Goal: Task Accomplishment & Management: Manage account settings

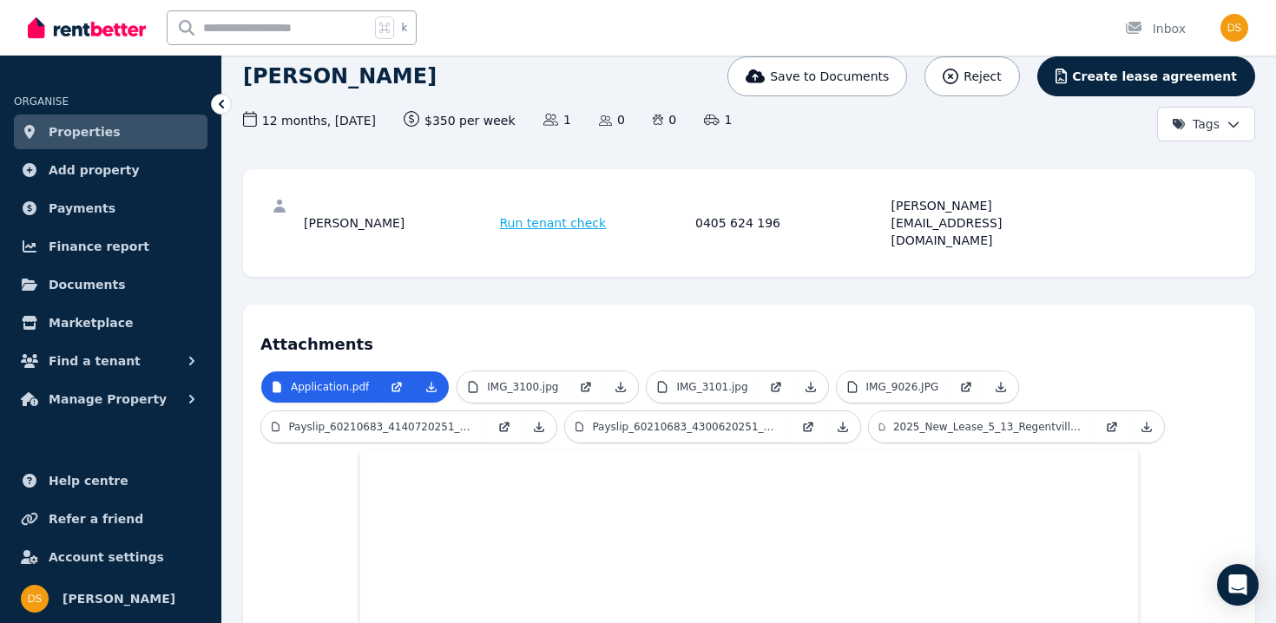
scroll to position [145, 0]
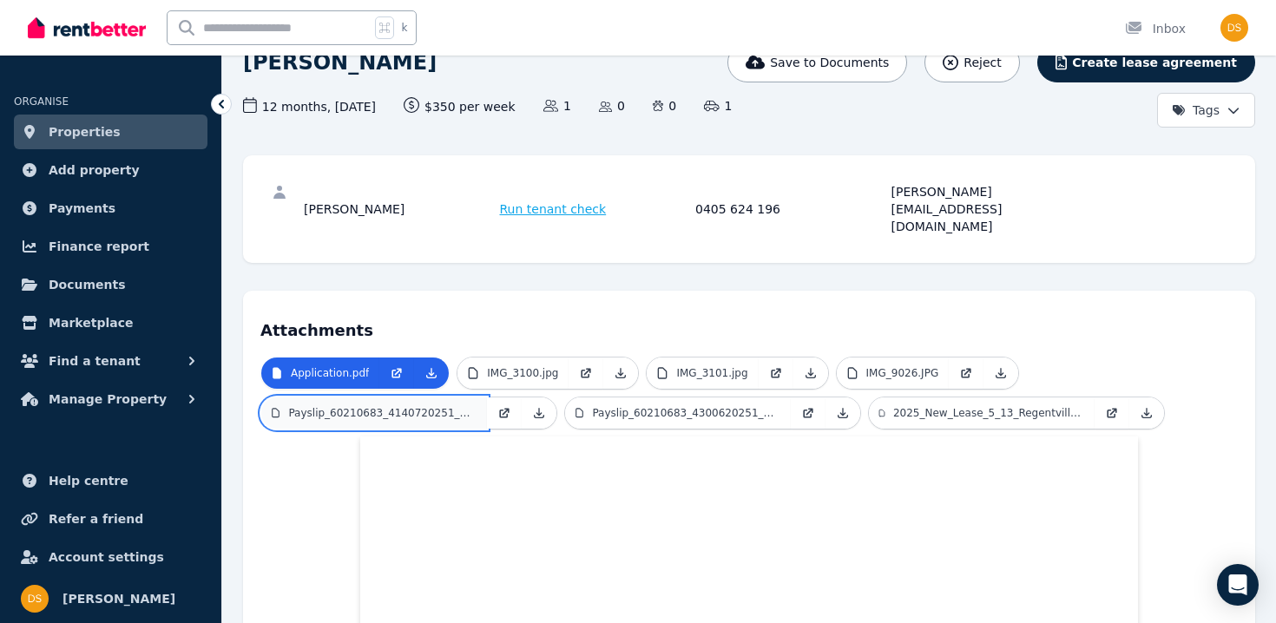
click at [431, 406] on p "Payslip_60210683_4140720251_22630.pdf" at bounding box center [382, 413] width 188 height 14
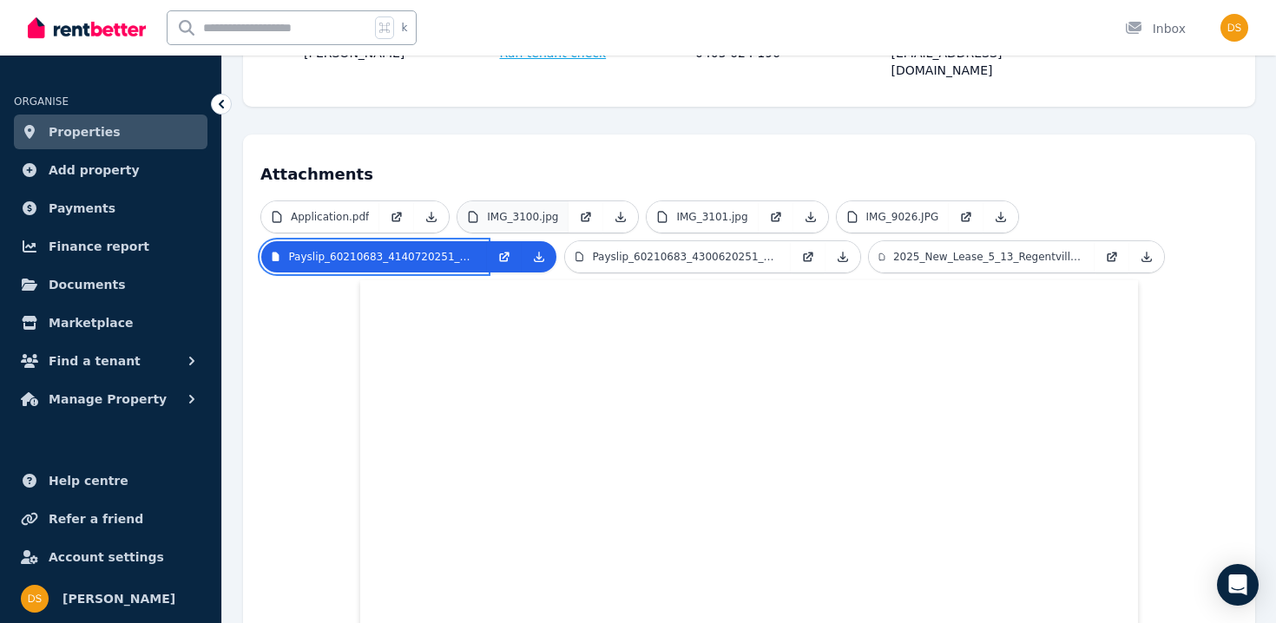
scroll to position [226, 0]
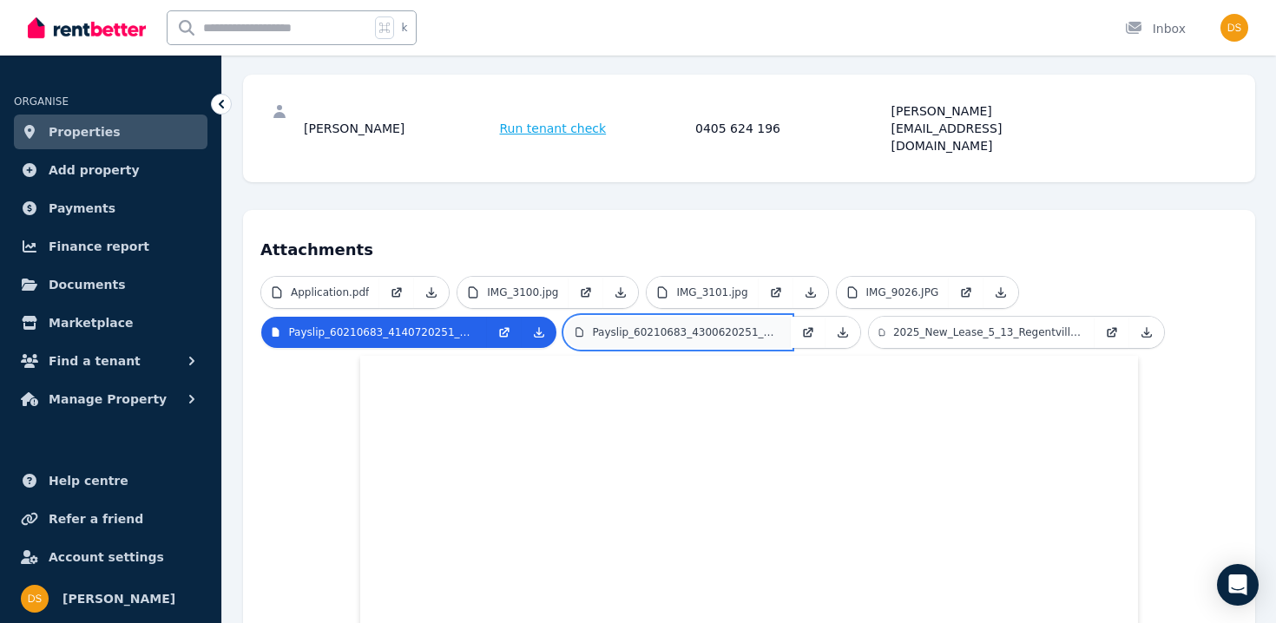
click at [626, 325] on p "Payslip_60210683_4300620251_22650.pdf" at bounding box center [686, 332] width 188 height 14
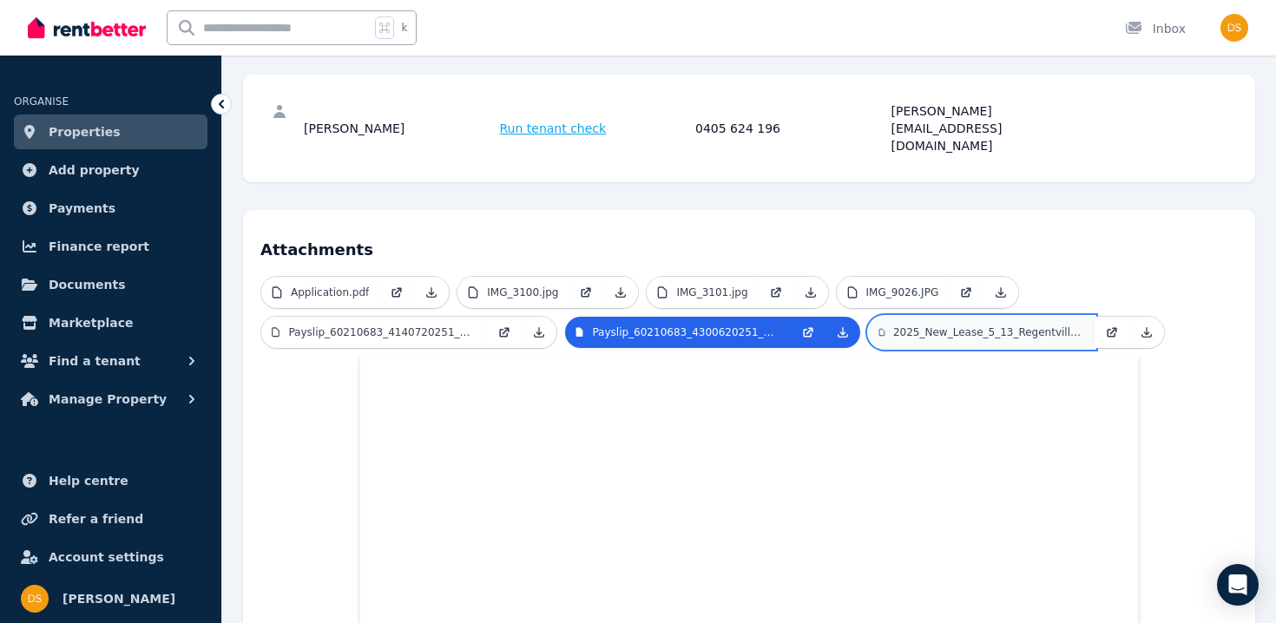
click at [957, 325] on p "2025_New_Lease_5_13_Regentville_Road_Jamisontown.pdf" at bounding box center [988, 332] width 191 height 14
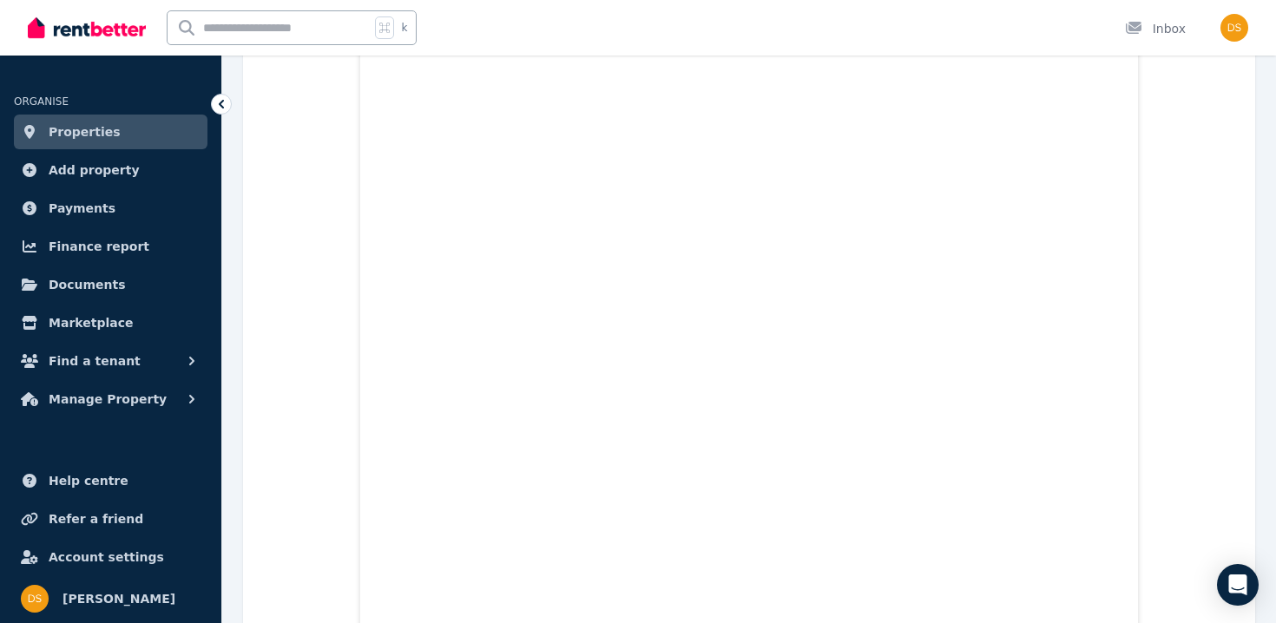
scroll to position [5330, 0]
click at [120, 359] on span "Find a tenant" at bounding box center [95, 361] width 92 height 21
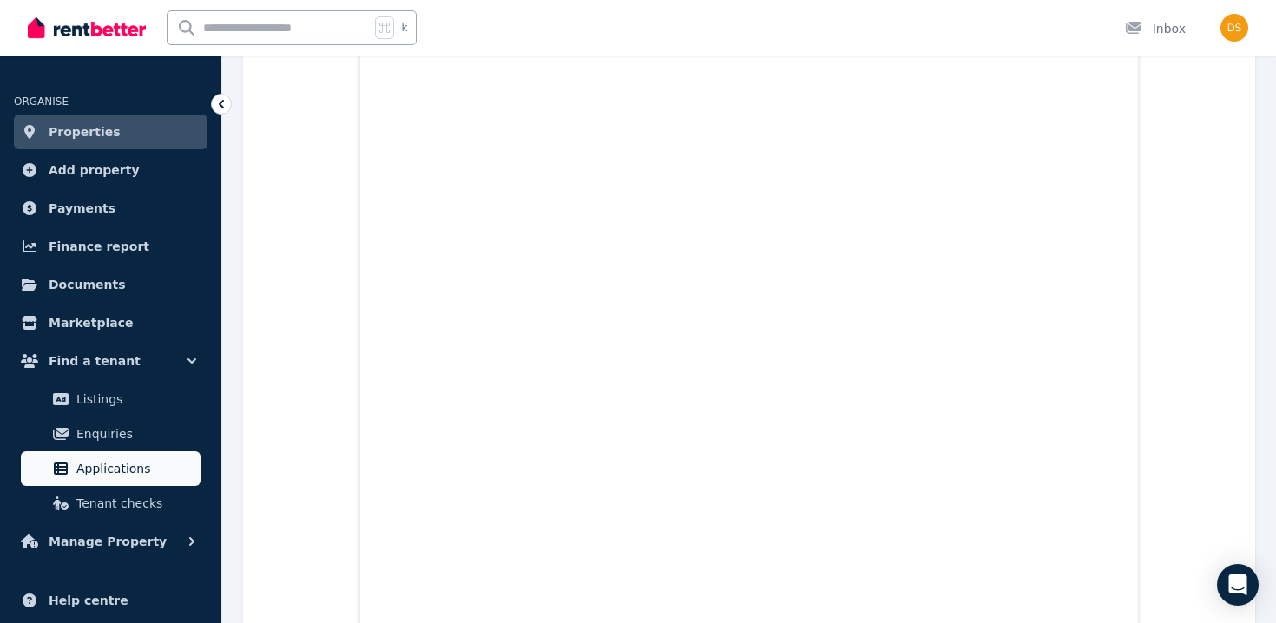
click at [101, 458] on span "Applications" at bounding box center [134, 468] width 117 height 21
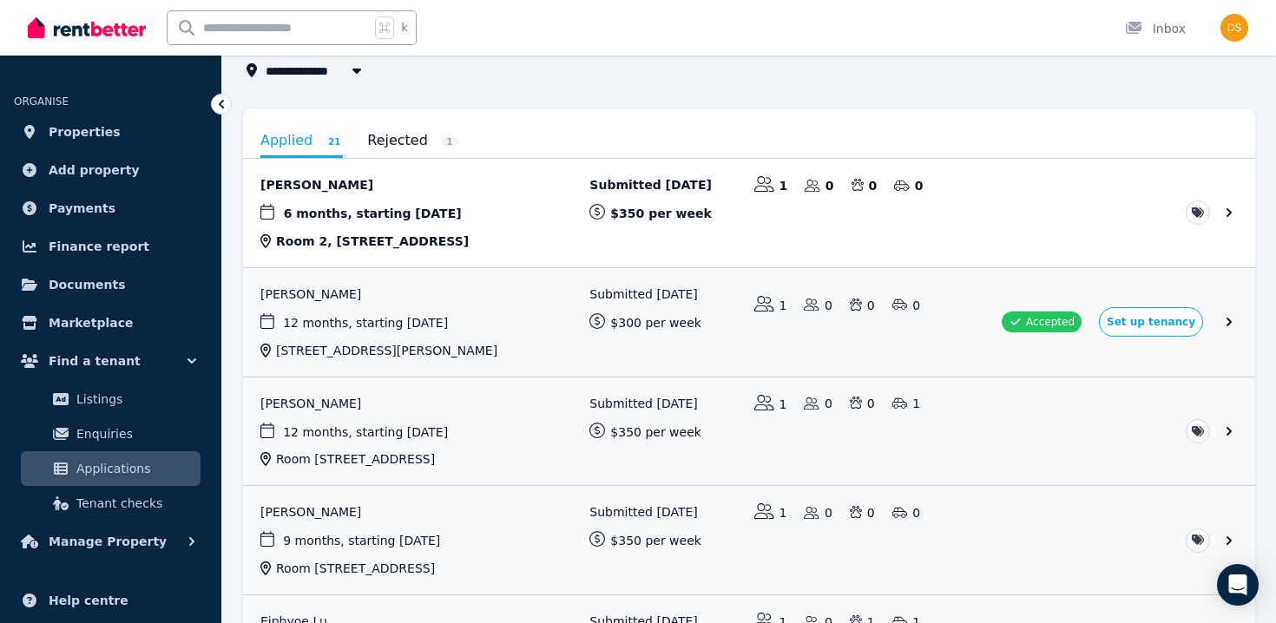
scroll to position [117, 0]
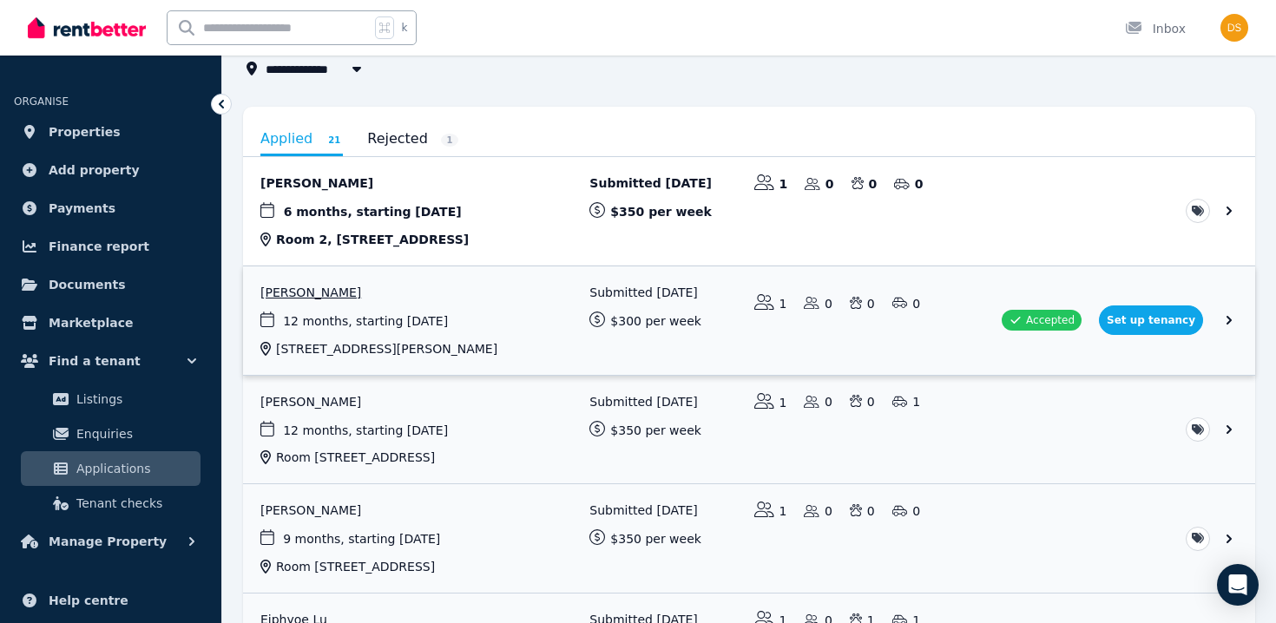
click at [313, 290] on link "View application: Ryan Adams" at bounding box center [749, 320] width 1012 height 108
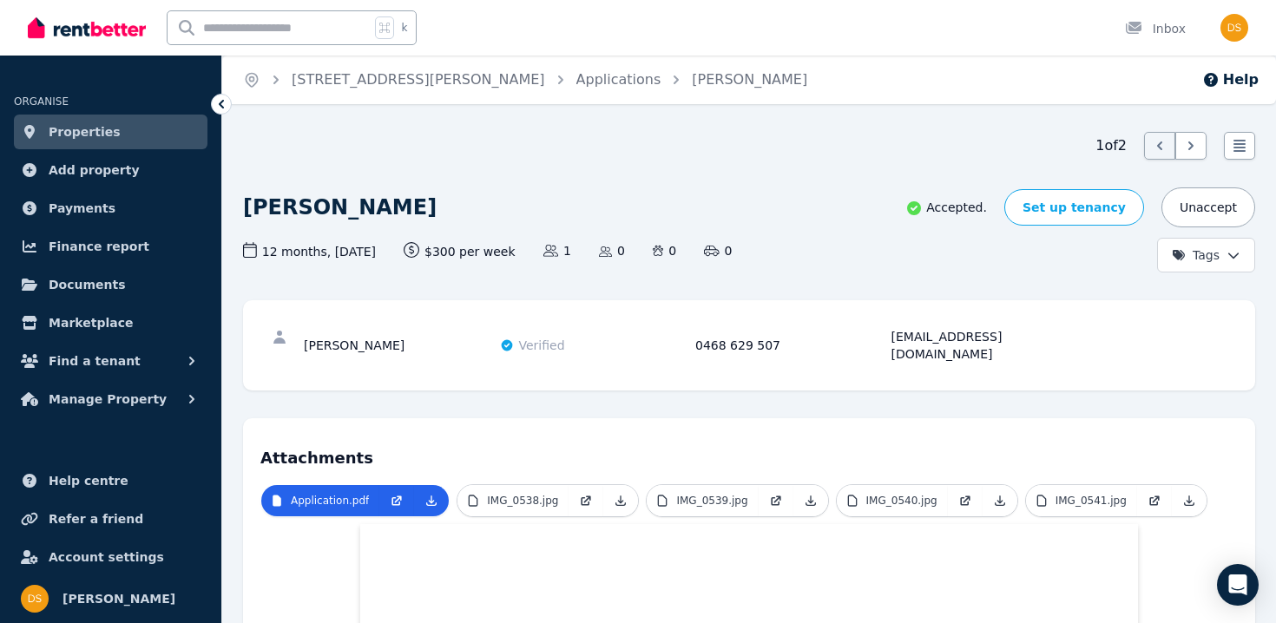
click at [576, 82] on link "Applications" at bounding box center [618, 79] width 85 height 16
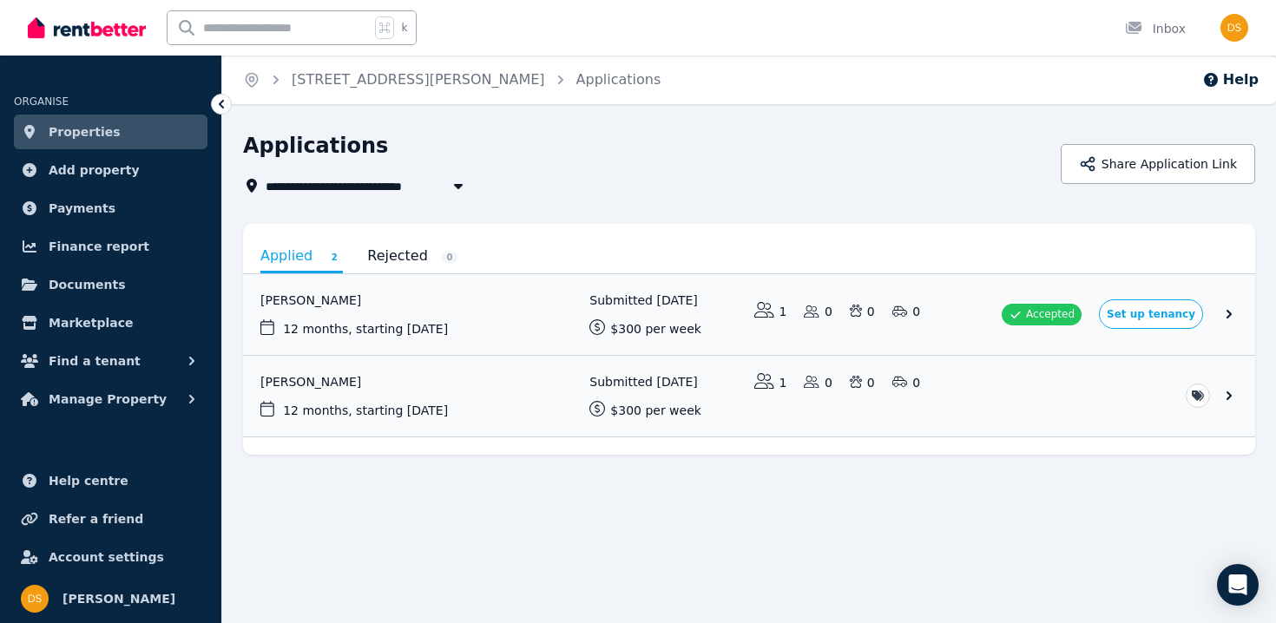
click at [434, 182] on span "[STREET_ADDRESS][PERSON_NAME]" at bounding box center [392, 185] width 253 height 21
type input "**********"
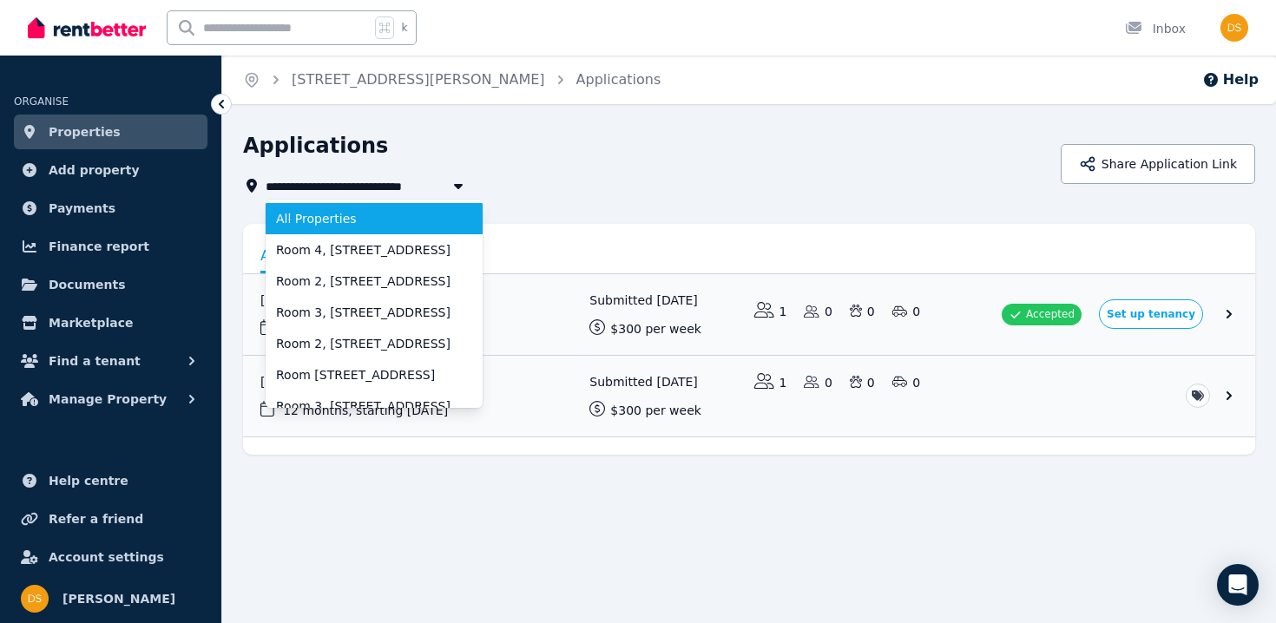
click at [401, 224] on span "All Properties" at bounding box center [363, 218] width 175 height 17
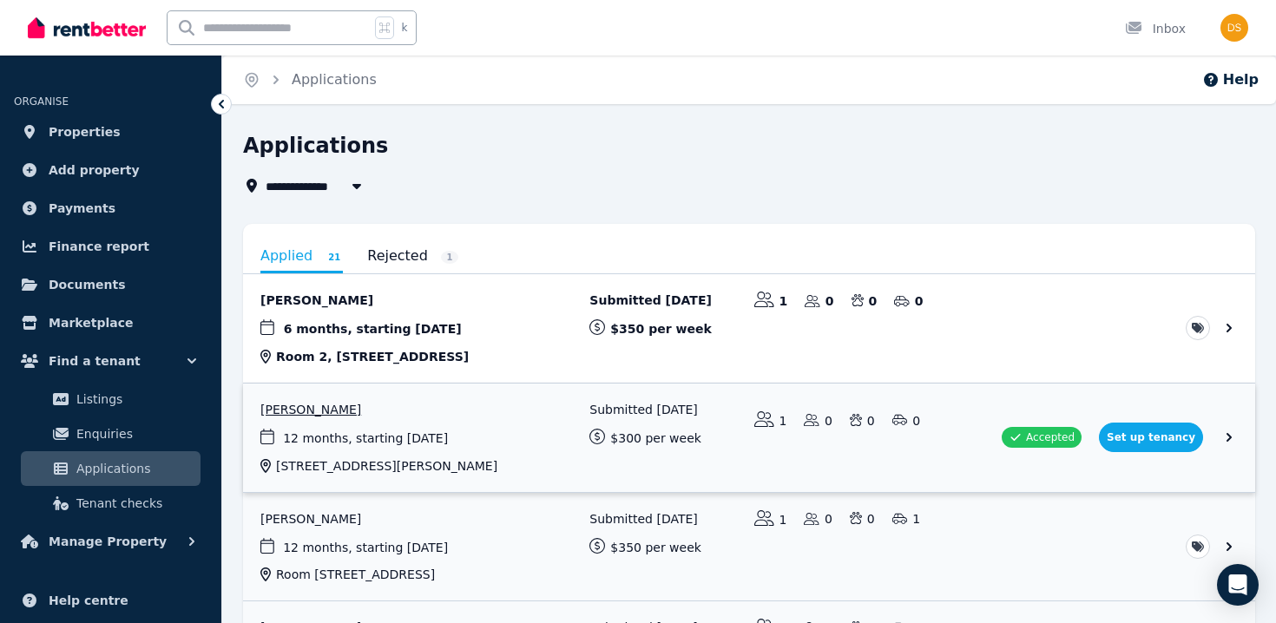
click at [869, 414] on link "View application: Ryan Adams" at bounding box center [749, 438] width 1012 height 108
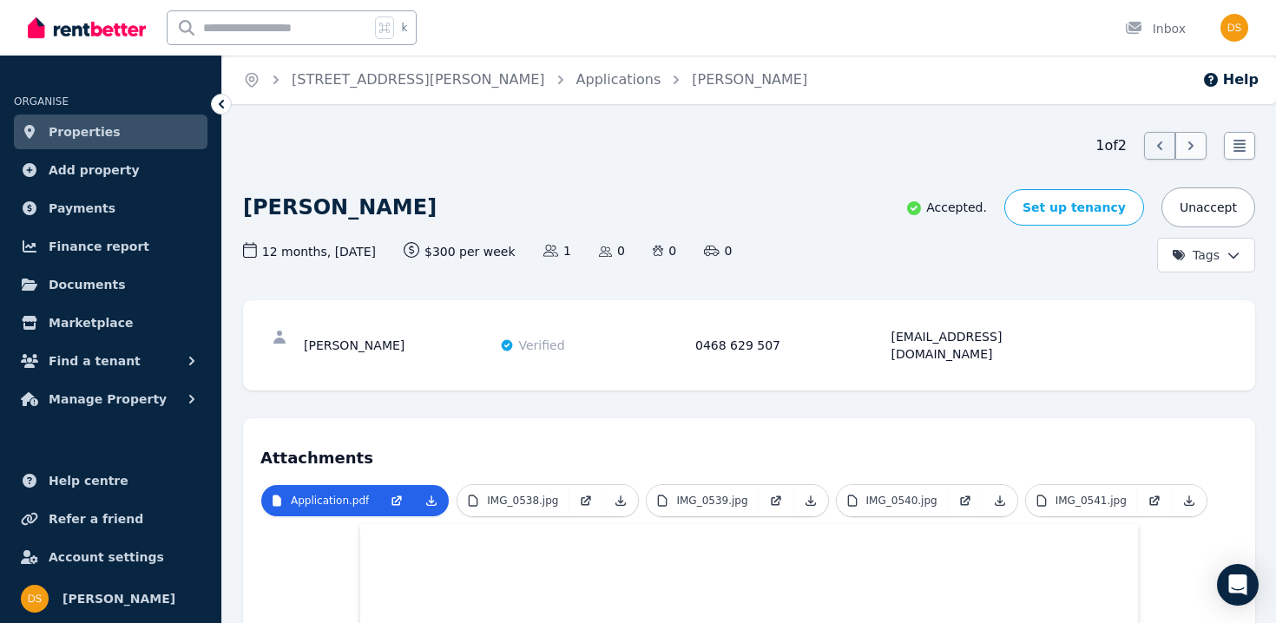
click at [1194, 153] on icon at bounding box center [1190, 145] width 17 height 17
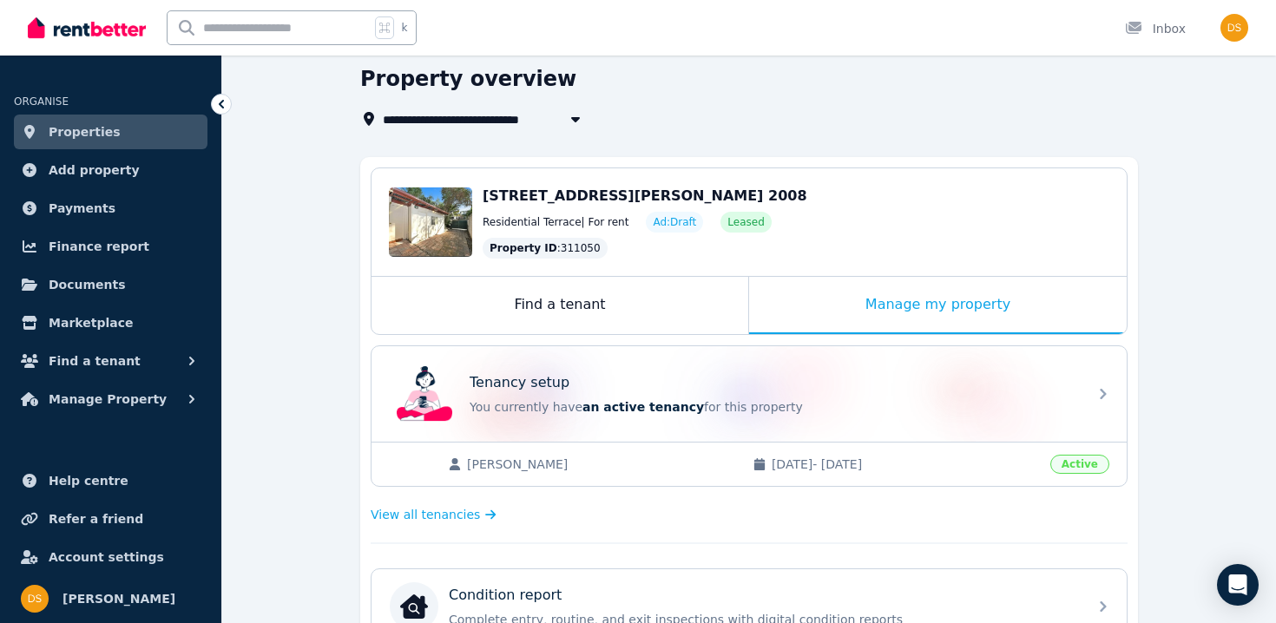
scroll to position [82, 0]
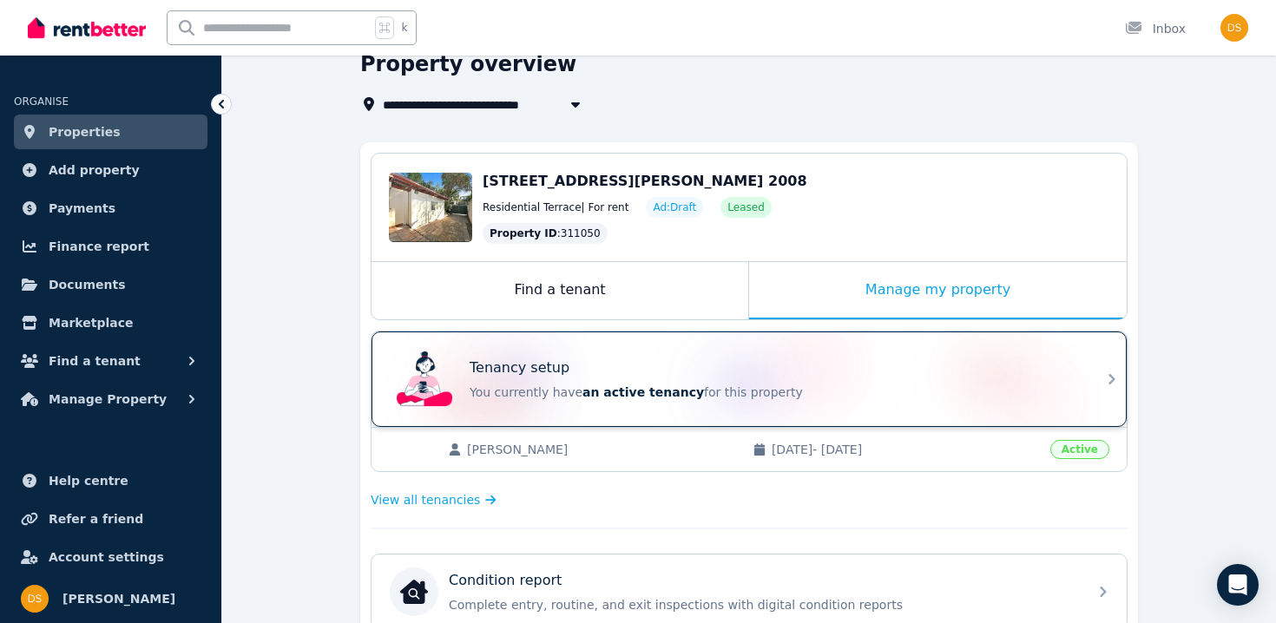
click at [773, 399] on p "You currently have an active tenancy for this property" at bounding box center [774, 392] width 608 height 17
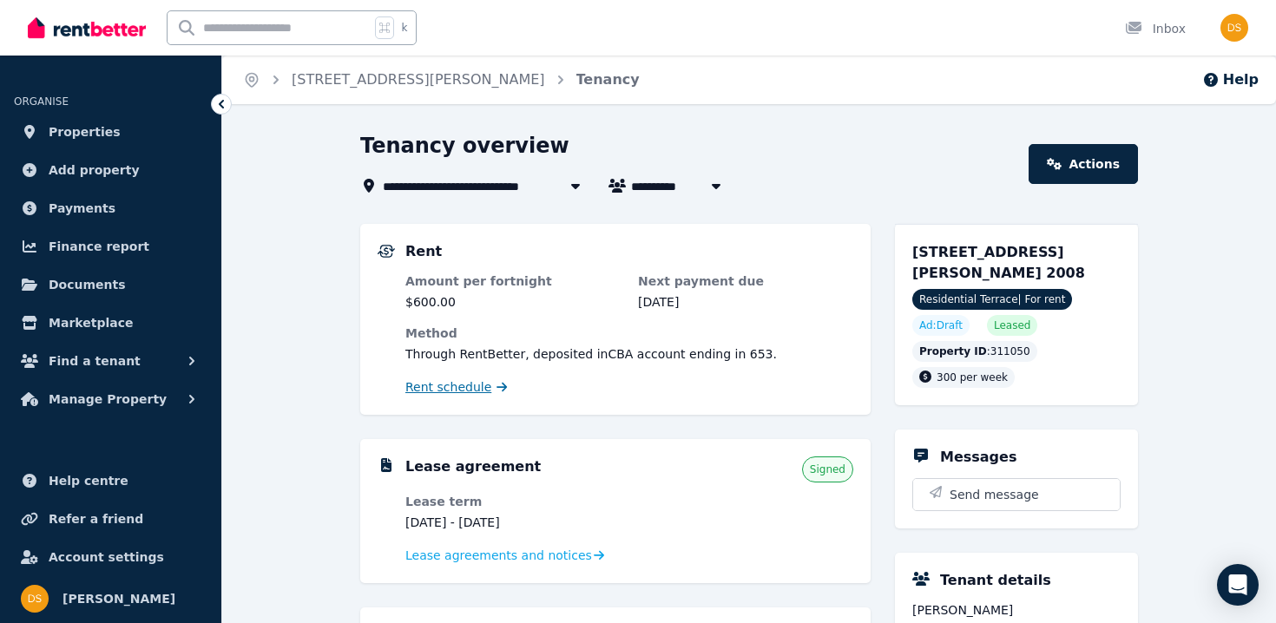
click at [450, 388] on span "Rent schedule" at bounding box center [448, 386] width 86 height 17
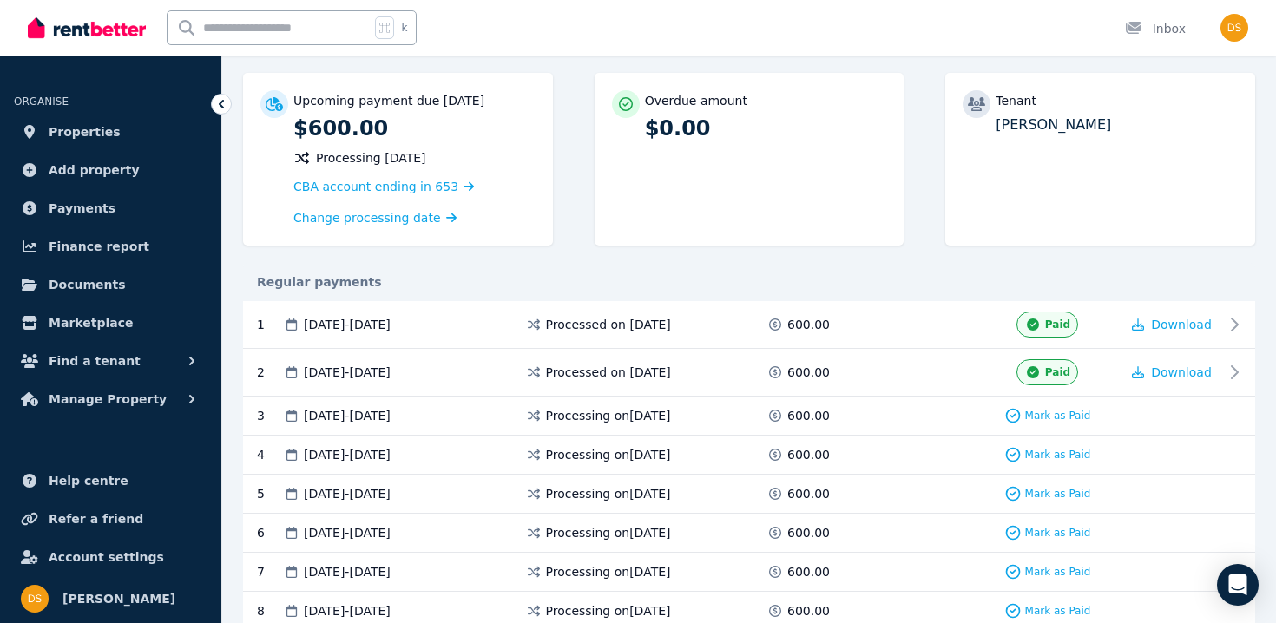
scroll to position [150, 0]
